Goal: Task Accomplishment & Management: Use online tool/utility

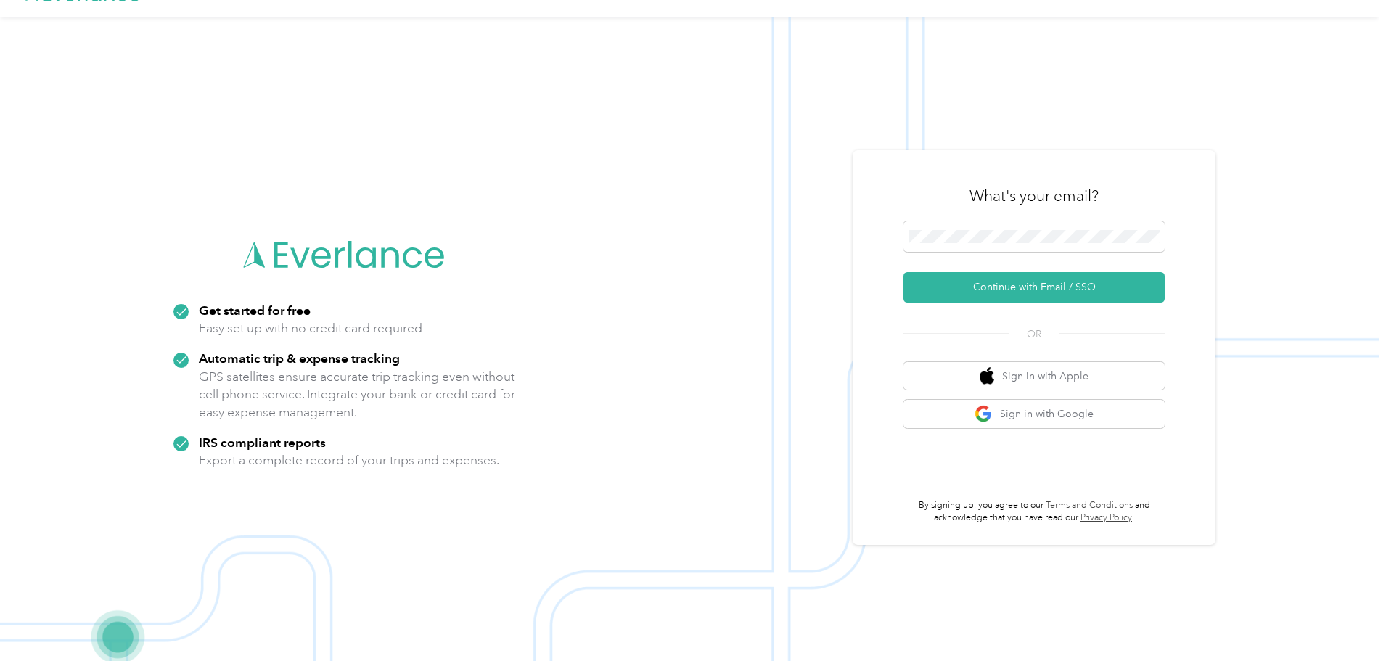
scroll to position [46, 0]
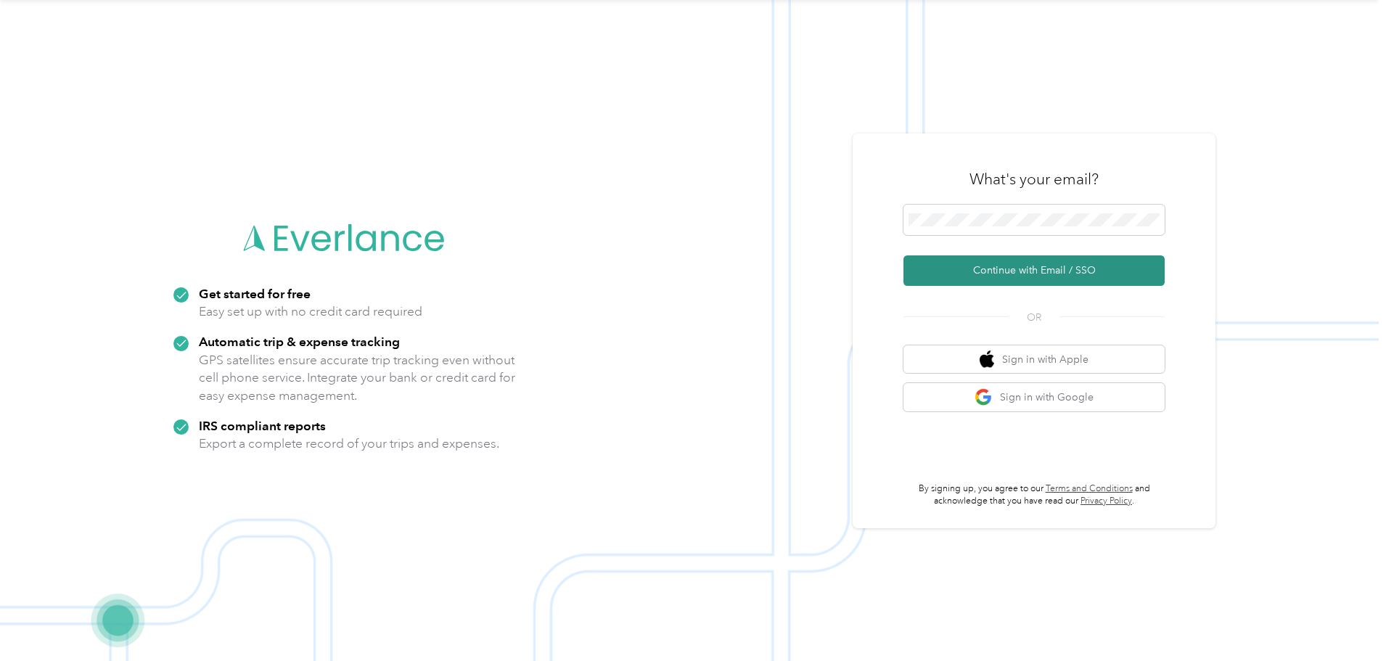
click at [977, 271] on button "Continue with Email / SSO" at bounding box center [1033, 270] width 261 height 30
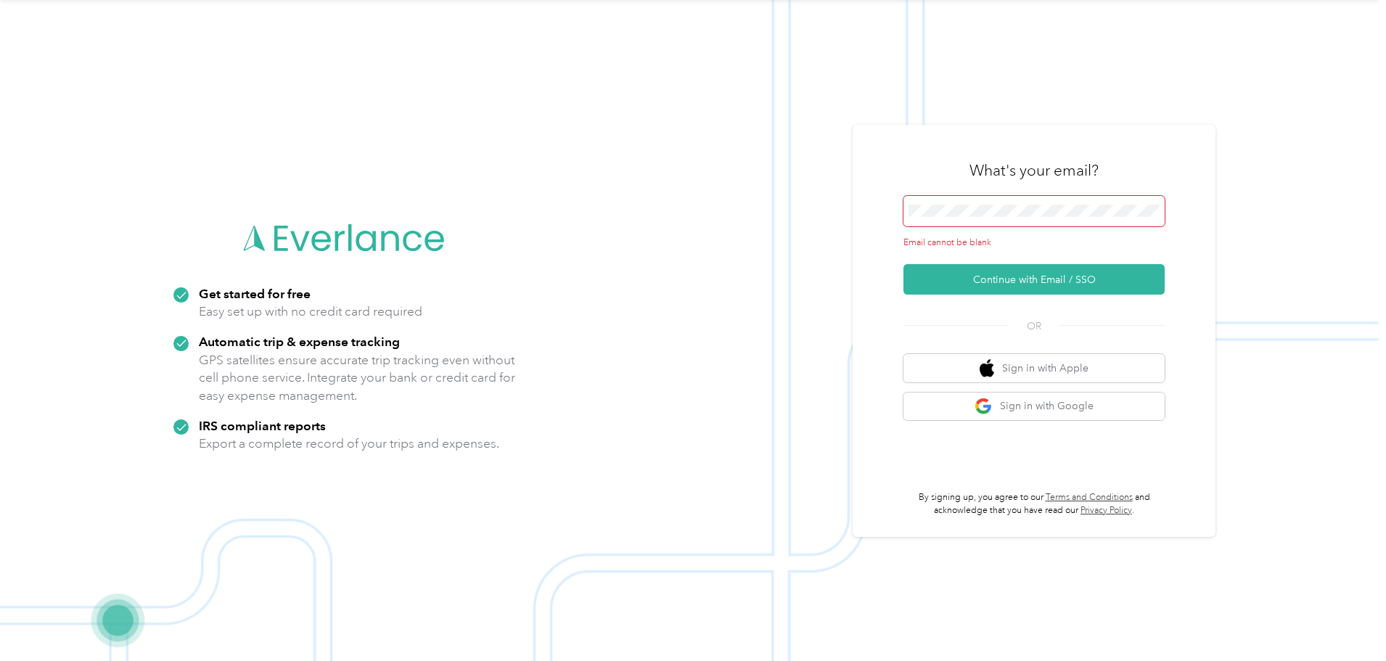
click at [979, 202] on span at bounding box center [1033, 211] width 261 height 30
click at [972, 219] on span at bounding box center [1033, 211] width 261 height 30
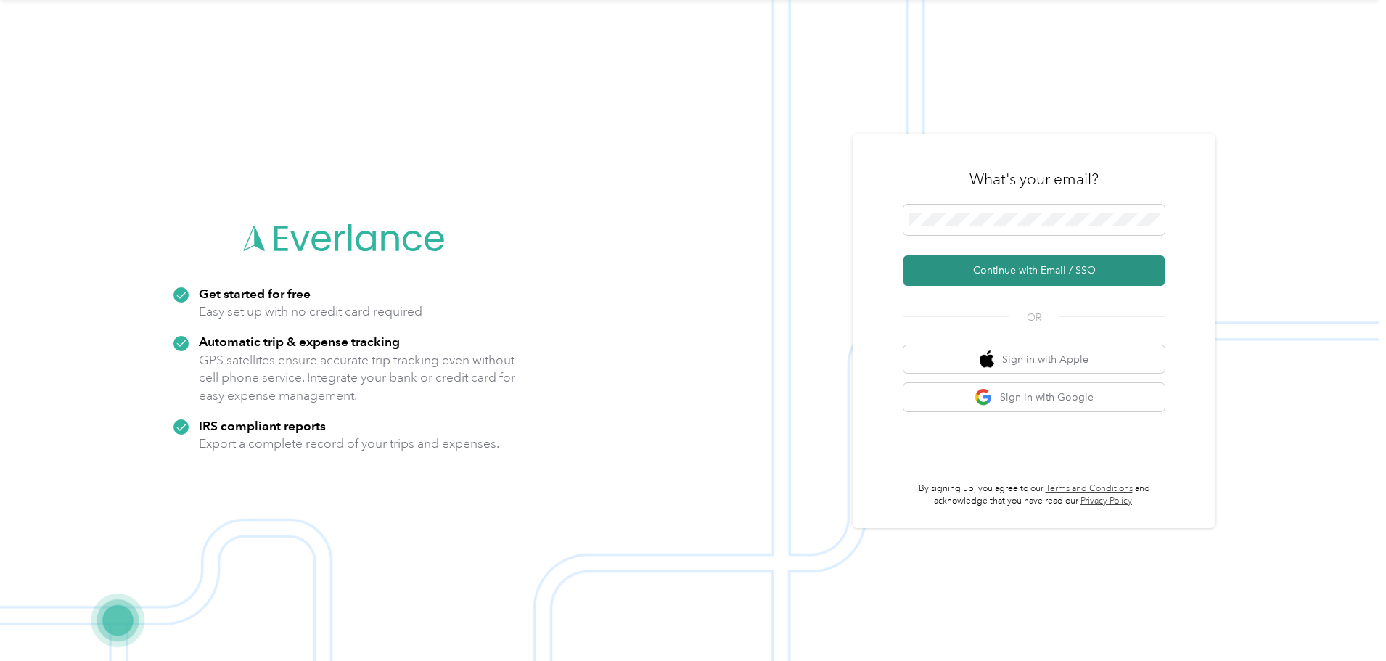
click at [1029, 275] on button "Continue with Email / SSO" at bounding box center [1033, 270] width 261 height 30
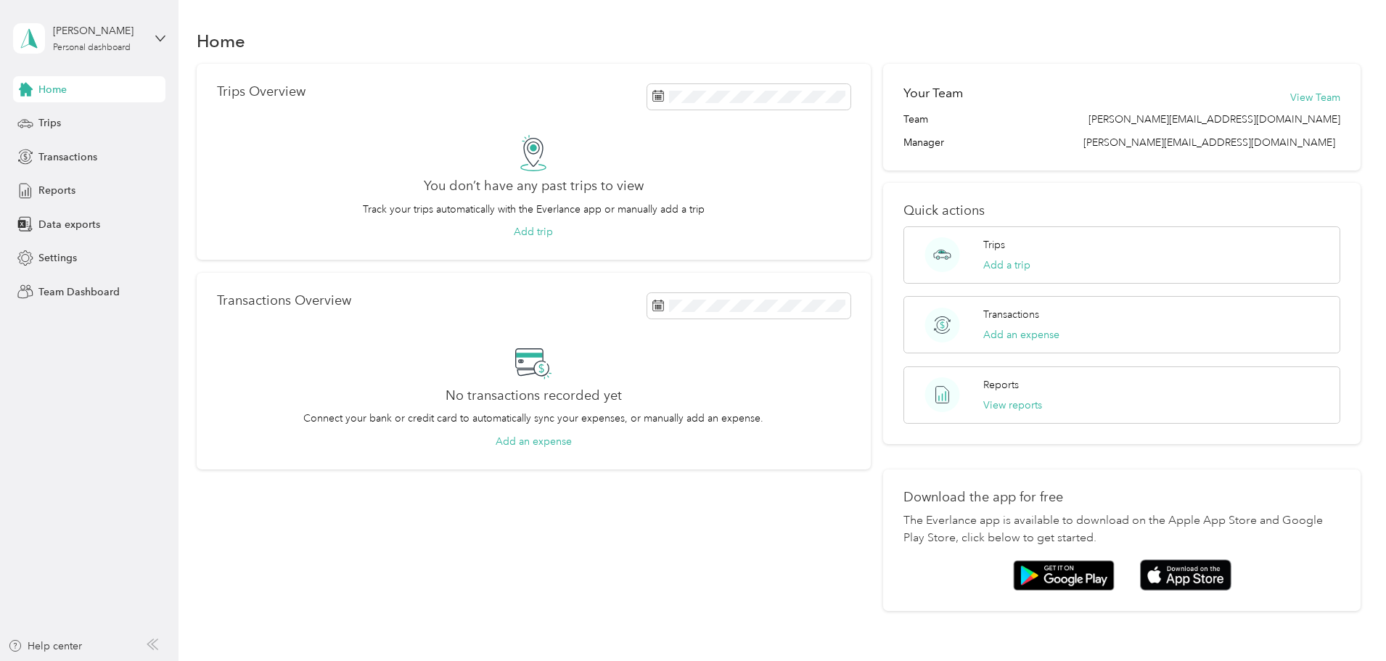
click at [234, 286] on div "Trips Overview You don’t have any past trips to view Track your trips automatic…" at bounding box center [779, 337] width 1164 height 547
click at [110, 291] on span "Team Dashboard" at bounding box center [78, 291] width 81 height 15
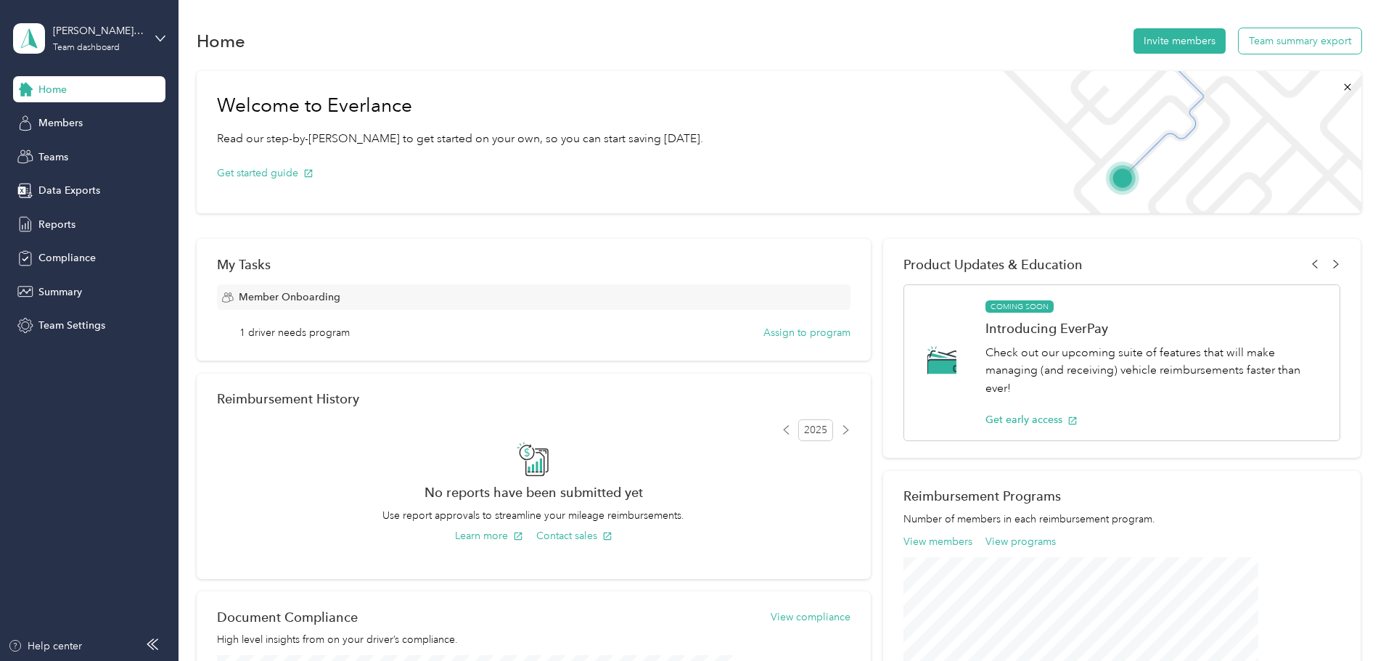
click at [1238, 39] on button "Team summary export" at bounding box center [1299, 40] width 123 height 25
